Goal: Task Accomplishment & Management: Manage account settings

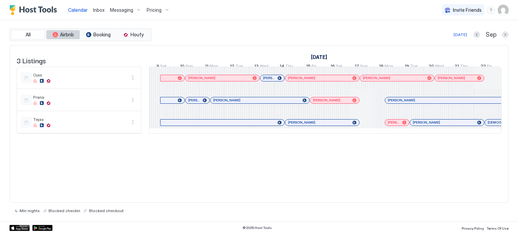
scroll to position [0, 906]
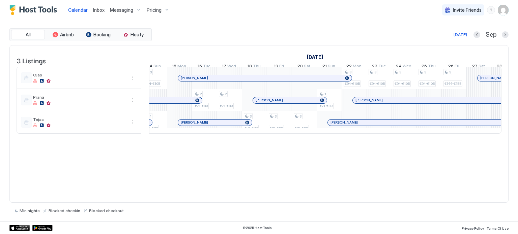
click at [84, 11] on span "Calendar" at bounding box center [78, 10] width 20 height 6
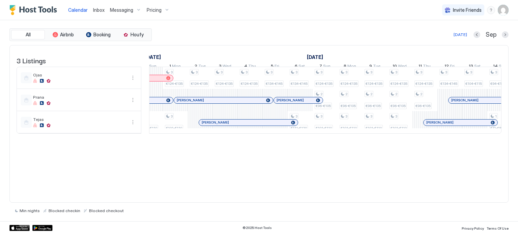
scroll to position [0, 0]
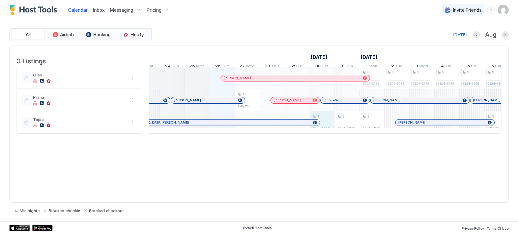
click at [324, 123] on div "1 €85-€93 1 €108-€117 3 €101-€110 3 €124-€135 3 €101-€110 3 €124-€135 3 €124-€1…" at bounding box center [459, 100] width 1348 height 66
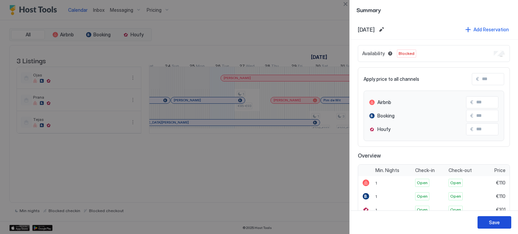
click at [496, 224] on div "Save" at bounding box center [494, 222] width 11 height 7
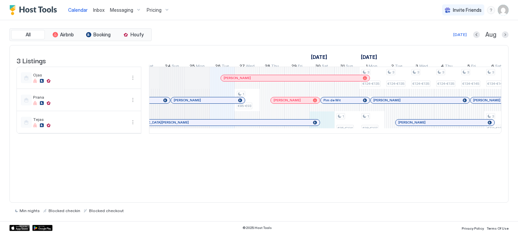
click at [329, 129] on div "1 €85-€93 1 €95-€104 3 €124-€135 1 €98-€107 3 €124-€135 3 €124-€135 3 €124-€135…" at bounding box center [459, 100] width 1348 height 66
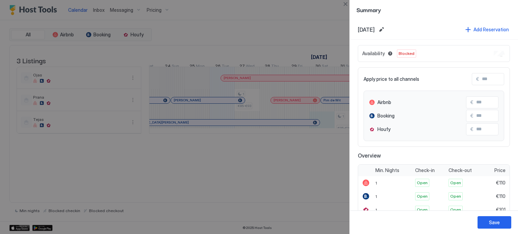
click at [487, 54] on div "Availability Blocked" at bounding box center [434, 53] width 152 height 17
click at [410, 55] on span "Blocked" at bounding box center [407, 54] width 16 height 6
click at [314, 184] on div at bounding box center [259, 117] width 518 height 234
click at [347, 6] on button "Close" at bounding box center [345, 4] width 8 height 8
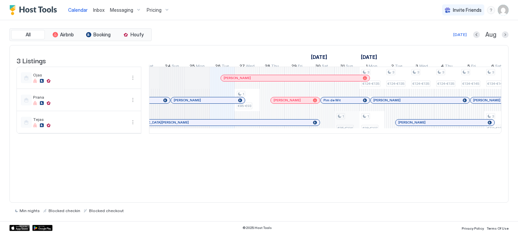
click at [345, 124] on div "1 €85-€93 1 €95-€104 3 €124-€135 1 €98-€107 3 €124-€135 3 €124-€135 3 €124-€135…" at bounding box center [459, 100] width 1348 height 66
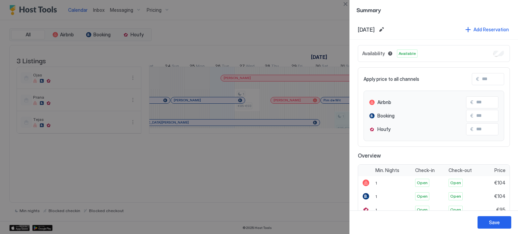
click at [331, 128] on div at bounding box center [259, 117] width 518 height 234
click at [342, 4] on button "Close" at bounding box center [345, 4] width 8 height 8
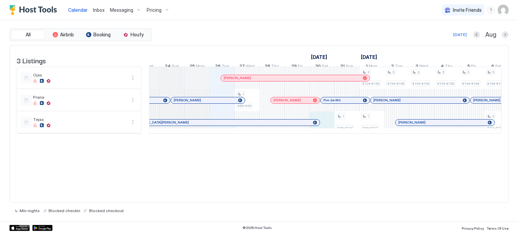
click at [328, 133] on div "1 €85-€93 1 €95-€104 3 €124-€135 1 €98-€107 3 €124-€135 3 €124-€135 3 €124-€135…" at bounding box center [459, 100] width 1348 height 66
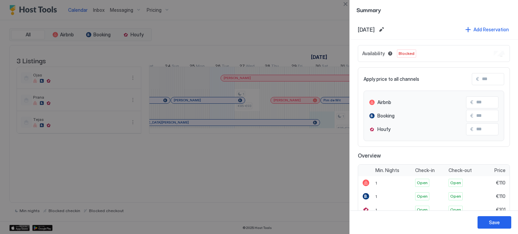
click at [406, 53] on span "Blocked" at bounding box center [407, 54] width 16 height 6
click at [378, 54] on span "Availability" at bounding box center [373, 54] width 23 height 6
click at [386, 29] on button "Edit date range" at bounding box center [381, 30] width 8 height 8
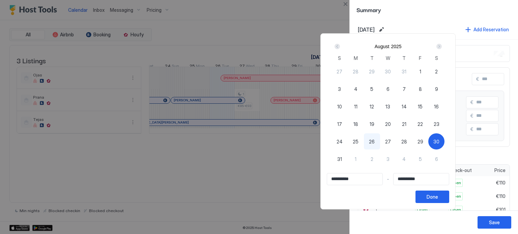
click at [453, 13] on div at bounding box center [259, 117] width 518 height 234
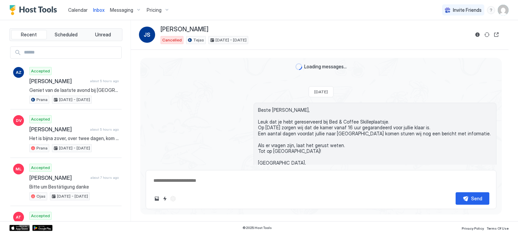
scroll to position [282, 0]
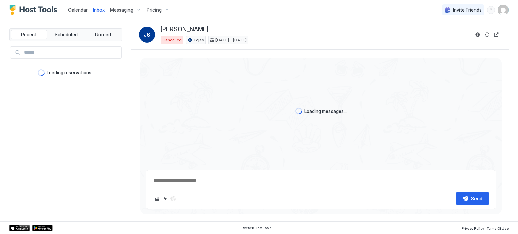
type textarea "*"
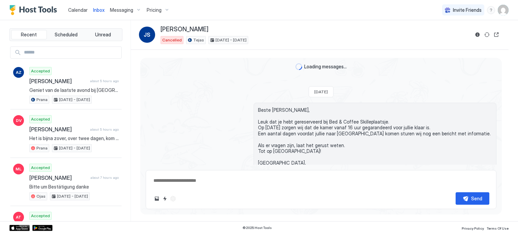
scroll to position [282, 0]
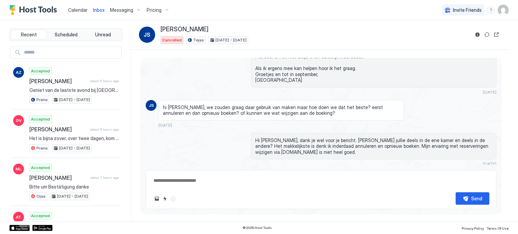
click at [78, 9] on span "Calendar" at bounding box center [78, 10] width 20 height 6
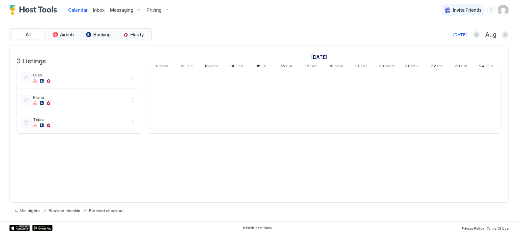
scroll to position [0, 375]
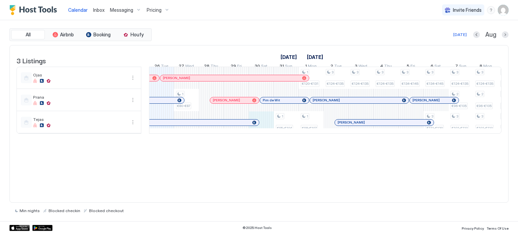
click at [269, 128] on div "1 €80-€87 1 €95-€104 1 €120-€131 1 €98-€107 3 €124-€135 3 €124-€135 3 €124-€135…" at bounding box center [449, 100] width 1348 height 66
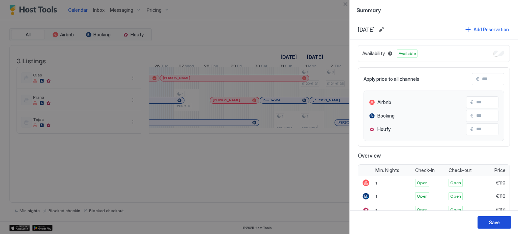
click at [499, 219] on button "Save" at bounding box center [495, 223] width 34 height 12
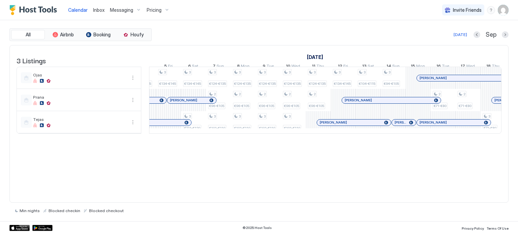
scroll to position [0, 715]
